Goal: Task Accomplishment & Management: Manage account settings

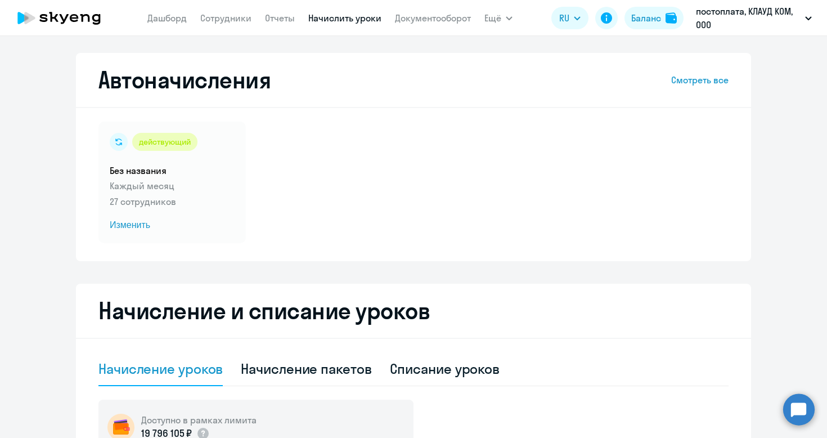
select select "10"
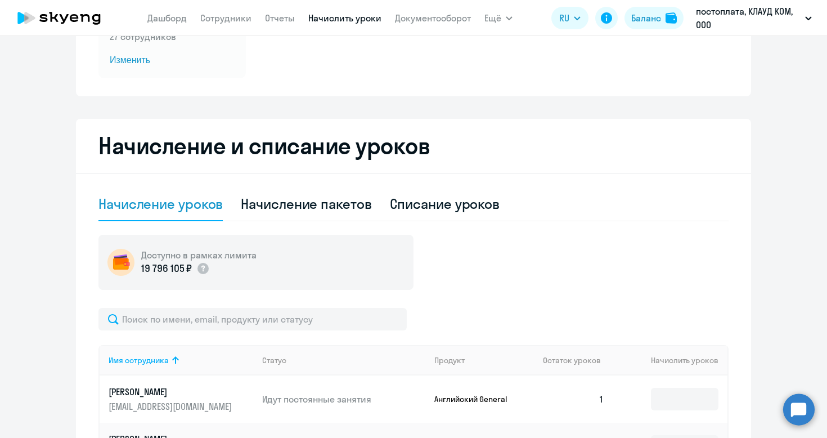
scroll to position [333, 0]
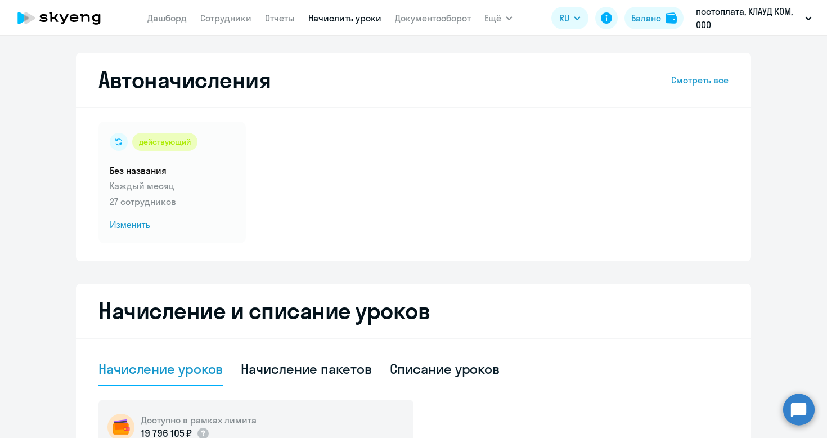
select select "10"
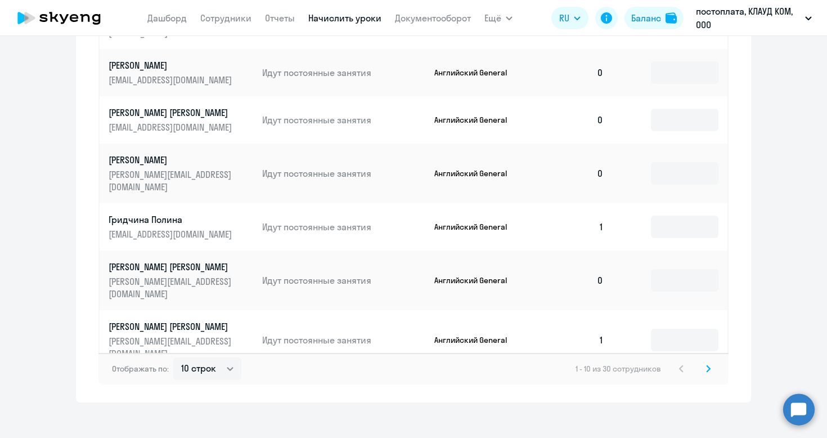
scroll to position [670, 0]
click at [662, 383] on input at bounding box center [685, 394] width 68 height 23
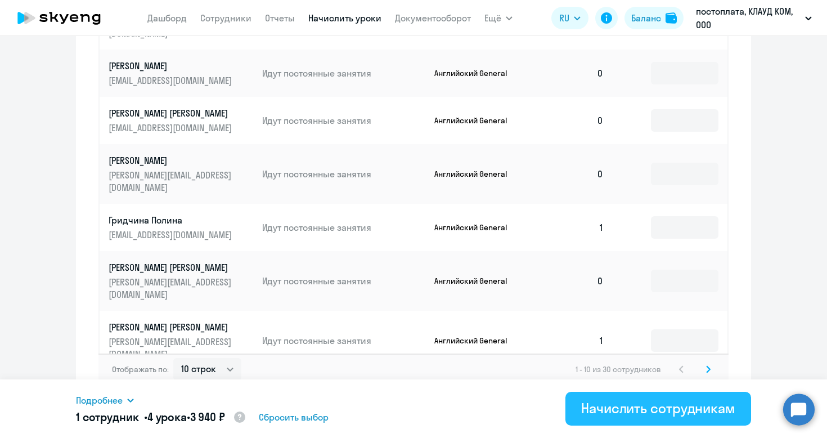
type input "4"
click at [642, 409] on div "Начислить сотрудникам" at bounding box center [658, 408] width 154 height 18
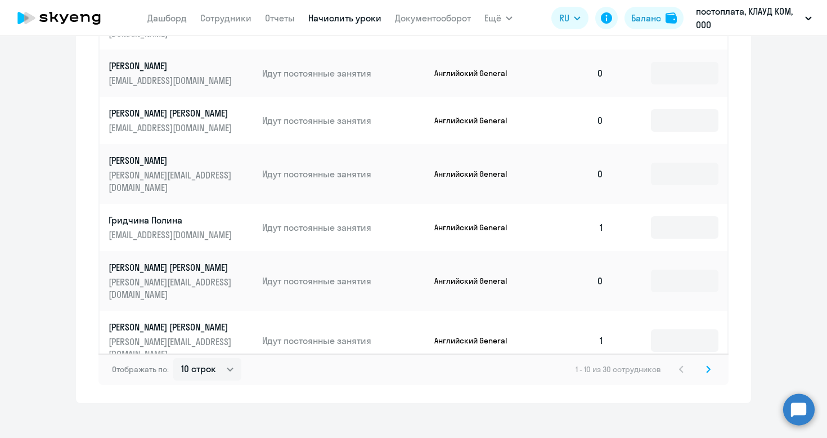
click at [707, 364] on svg-icon at bounding box center [709, 369] width 14 height 14
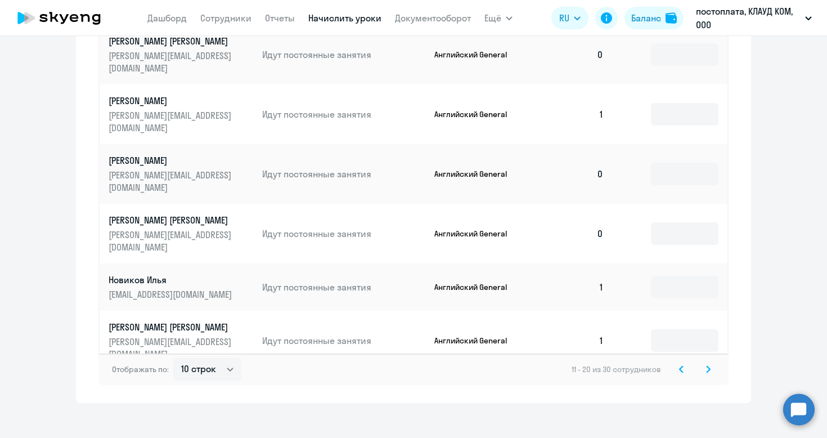
click at [710, 365] on icon at bounding box center [708, 369] width 5 height 8
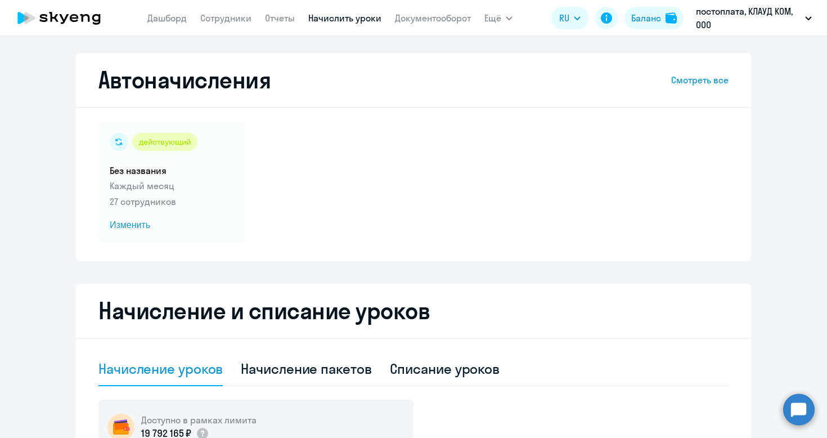
scroll to position [0, 0]
click at [79, 19] on icon at bounding box center [59, 18] width 99 height 28
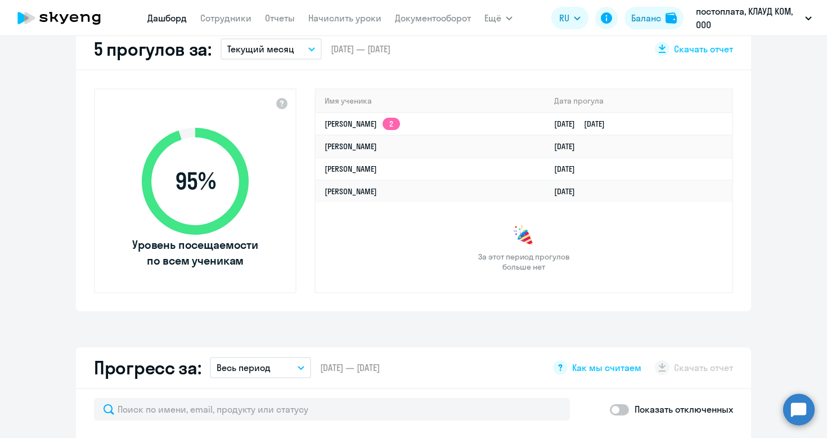
scroll to position [356, 0]
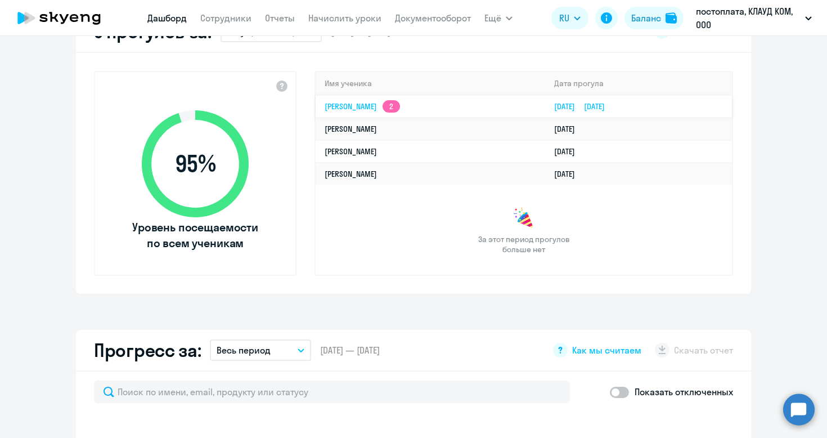
select select "30"
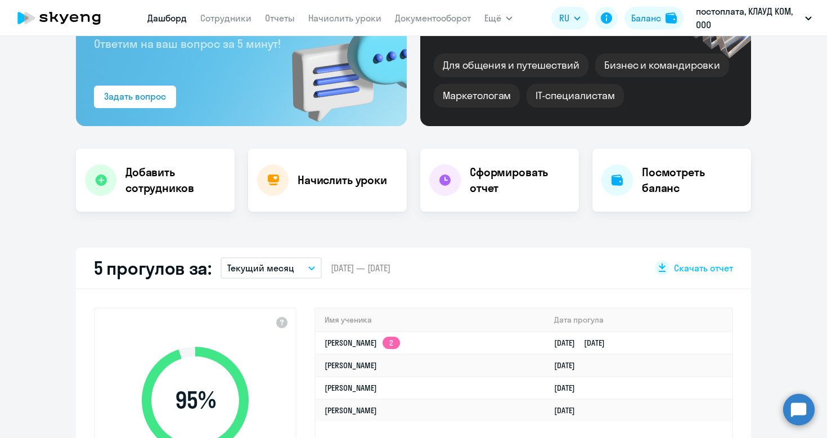
scroll to position [134, 0]
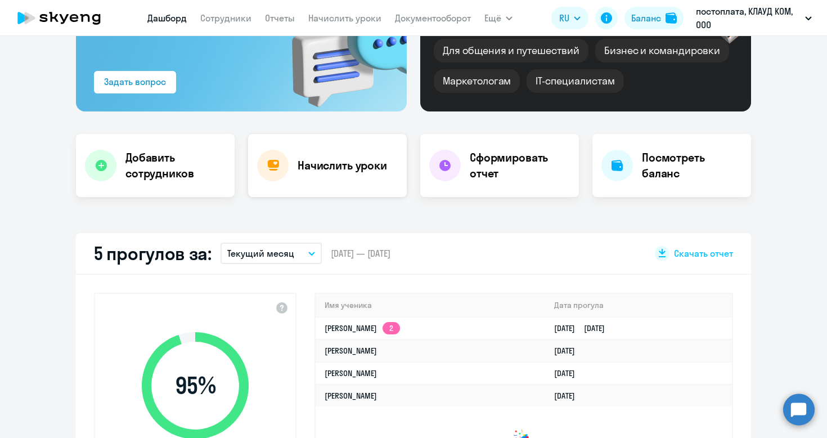
click at [350, 156] on div "Начислить уроки" at bounding box center [327, 165] width 159 height 63
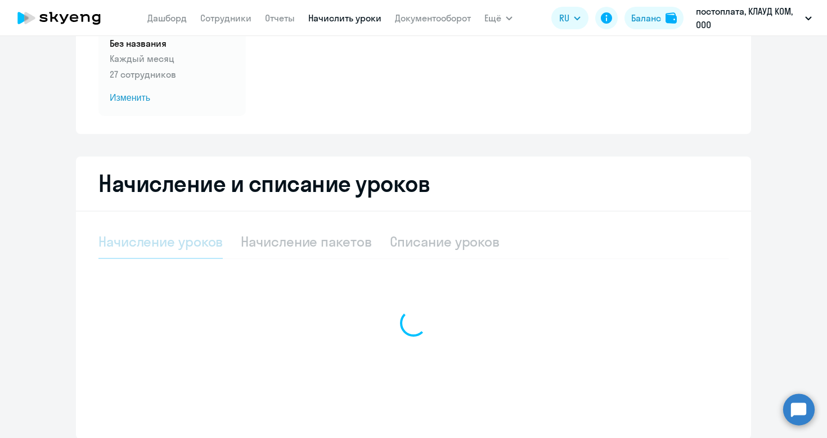
select select "10"
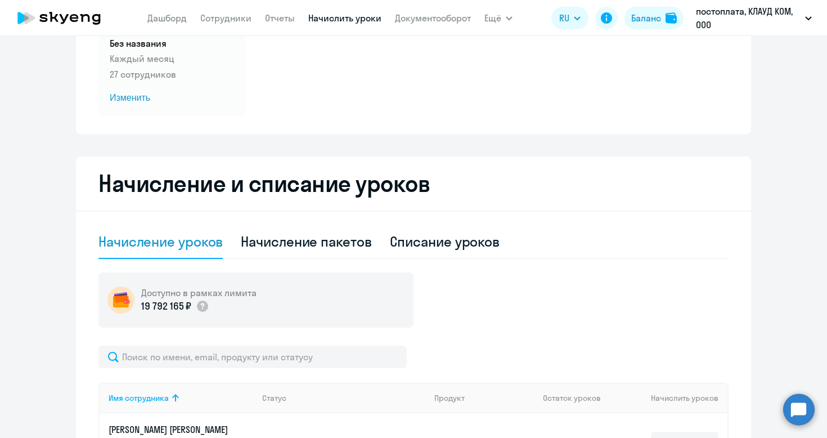
scroll to position [145, 0]
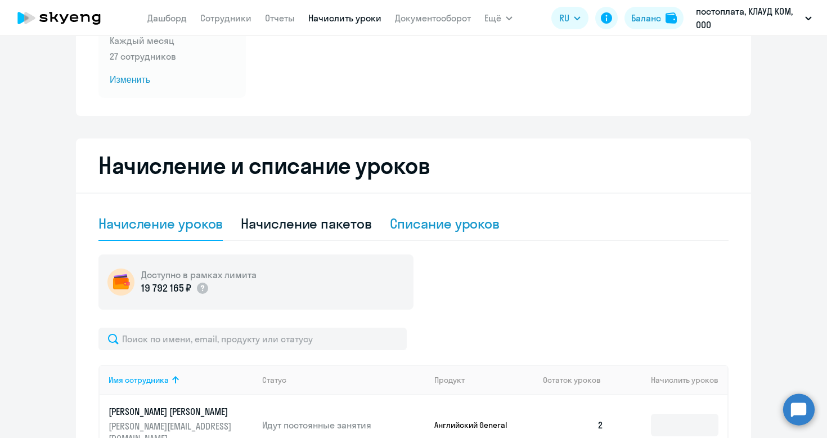
click at [434, 227] on div "Списание уроков" at bounding box center [445, 223] width 110 height 18
select select "10"
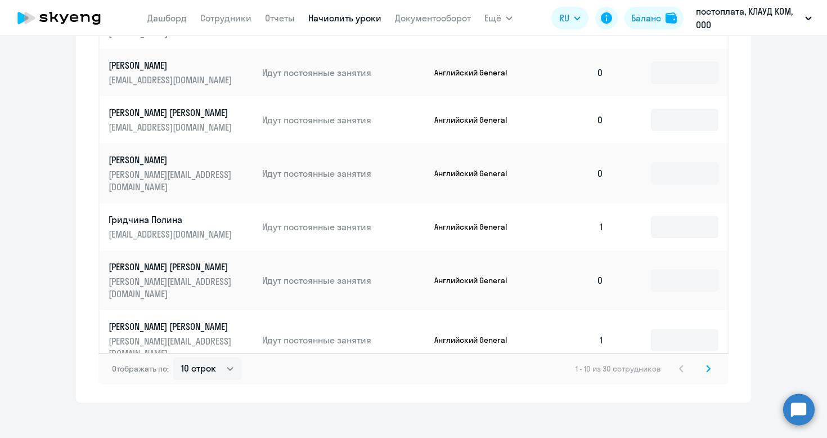
scroll to position [597, 0]
click at [707, 365] on icon at bounding box center [708, 369] width 5 height 8
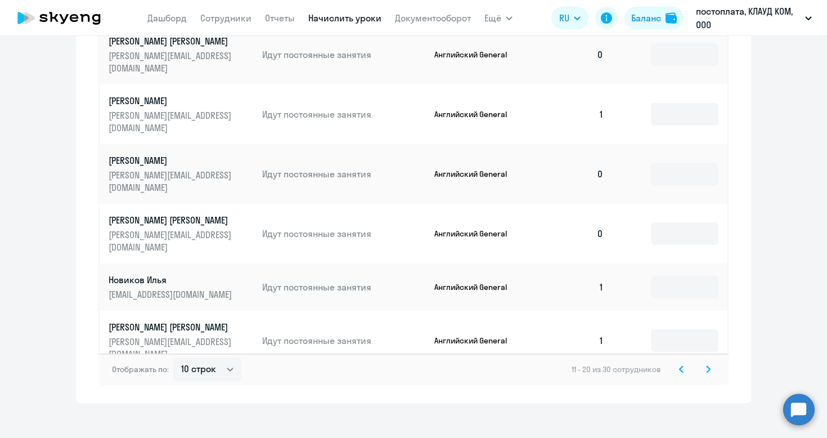
scroll to position [580, 0]
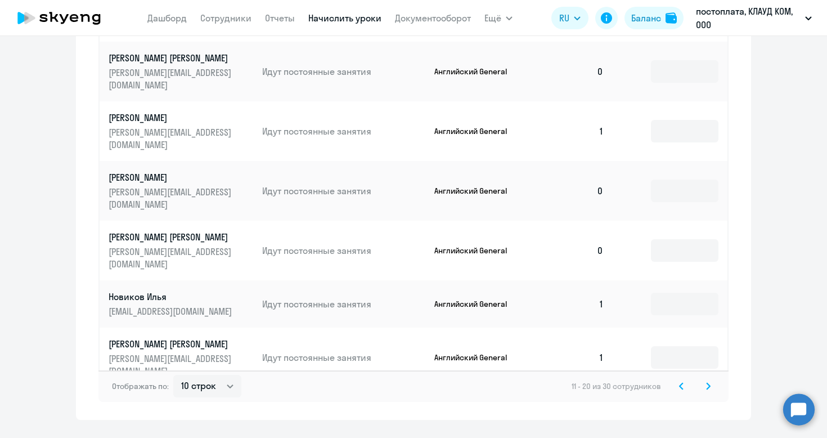
click at [704, 379] on svg-icon at bounding box center [709, 386] width 14 height 14
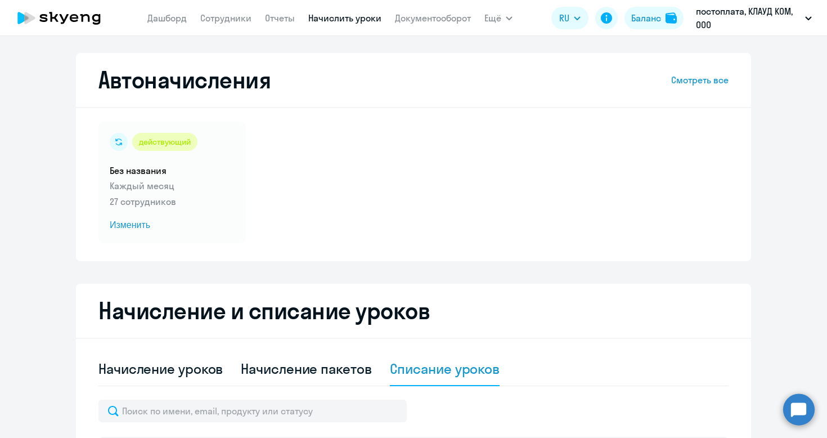
scroll to position [0, 0]
click at [74, 24] on icon at bounding box center [59, 18] width 99 height 28
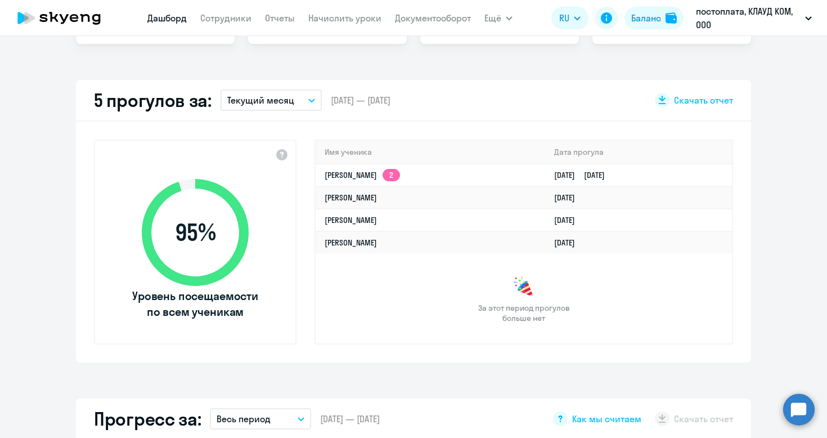
scroll to position [303, 0]
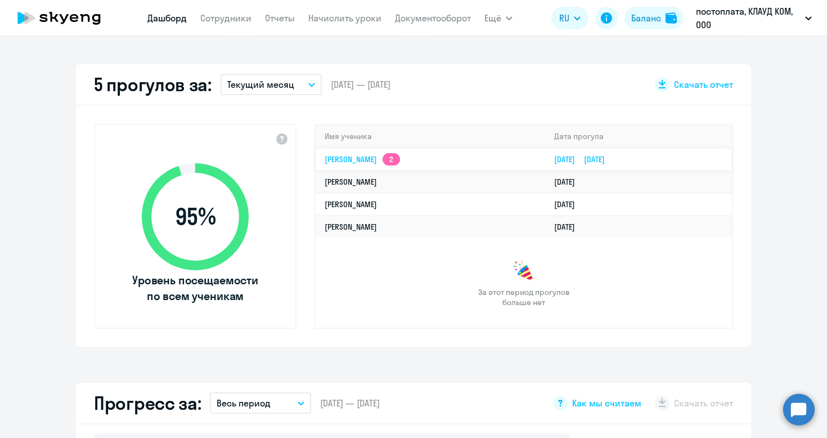
select select "30"
